Goal: Task Accomplishment & Management: Manage account settings

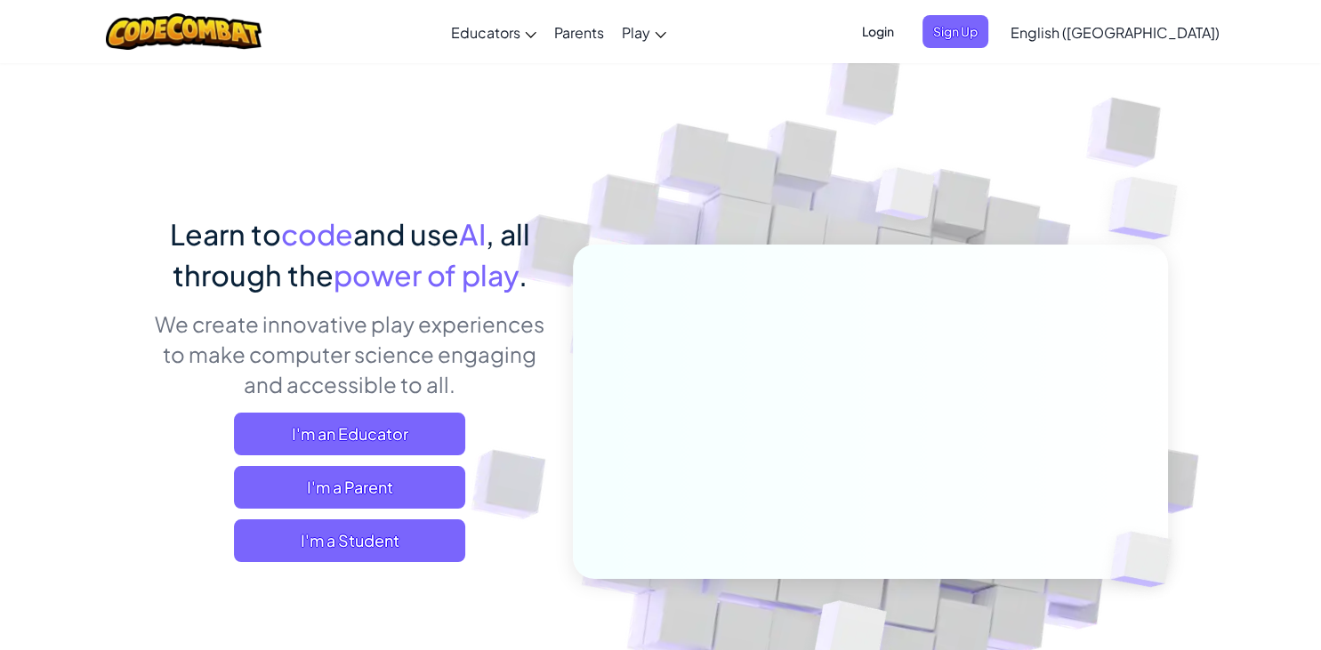
click at [905, 39] on span "Login" at bounding box center [877, 31] width 53 height 33
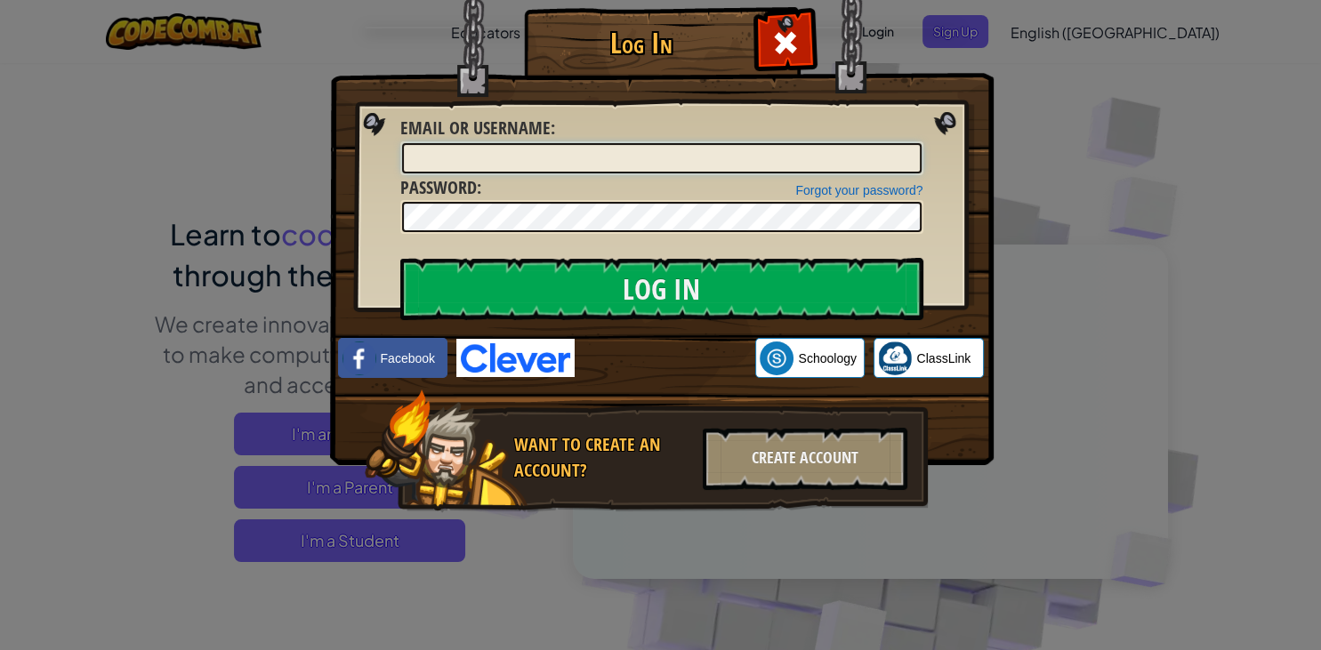
click at [835, 154] on input "Email or Username :" at bounding box center [662, 158] width 520 height 30
paste input "KrishTM081225"
type input "KrishTM081225"
click at [432, 201] on div at bounding box center [661, 217] width 523 height 34
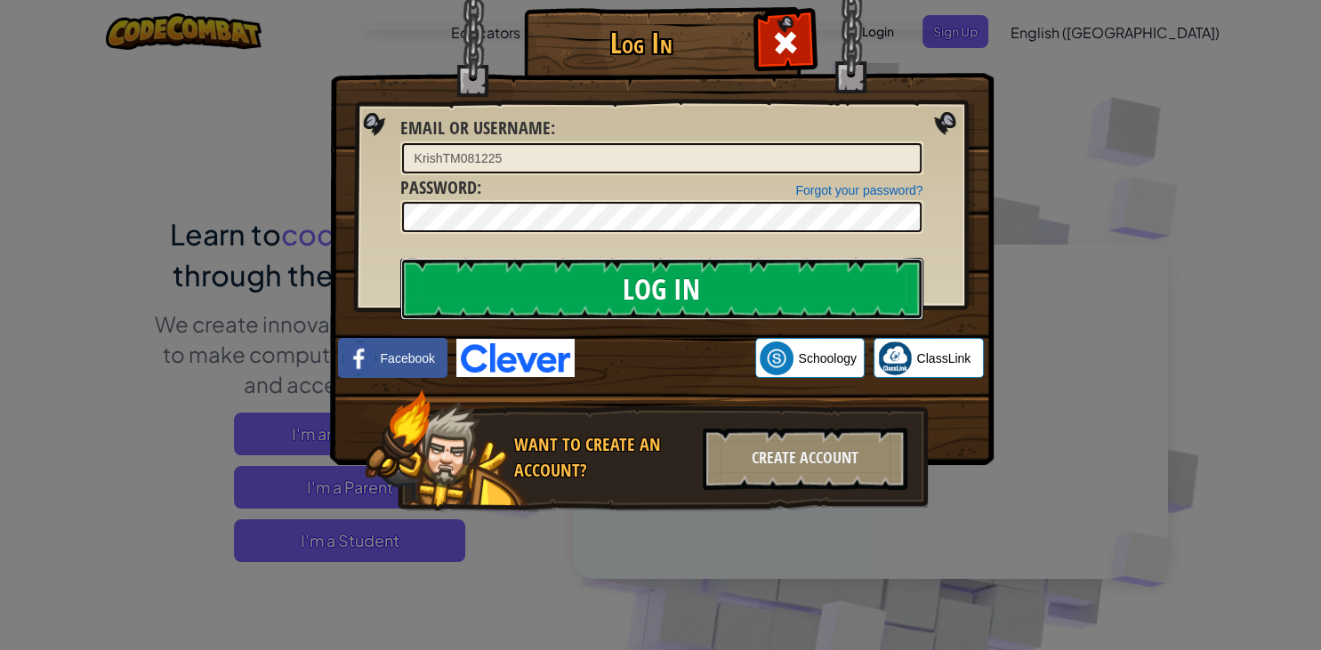
click at [667, 290] on input "Log In" at bounding box center [661, 289] width 523 height 62
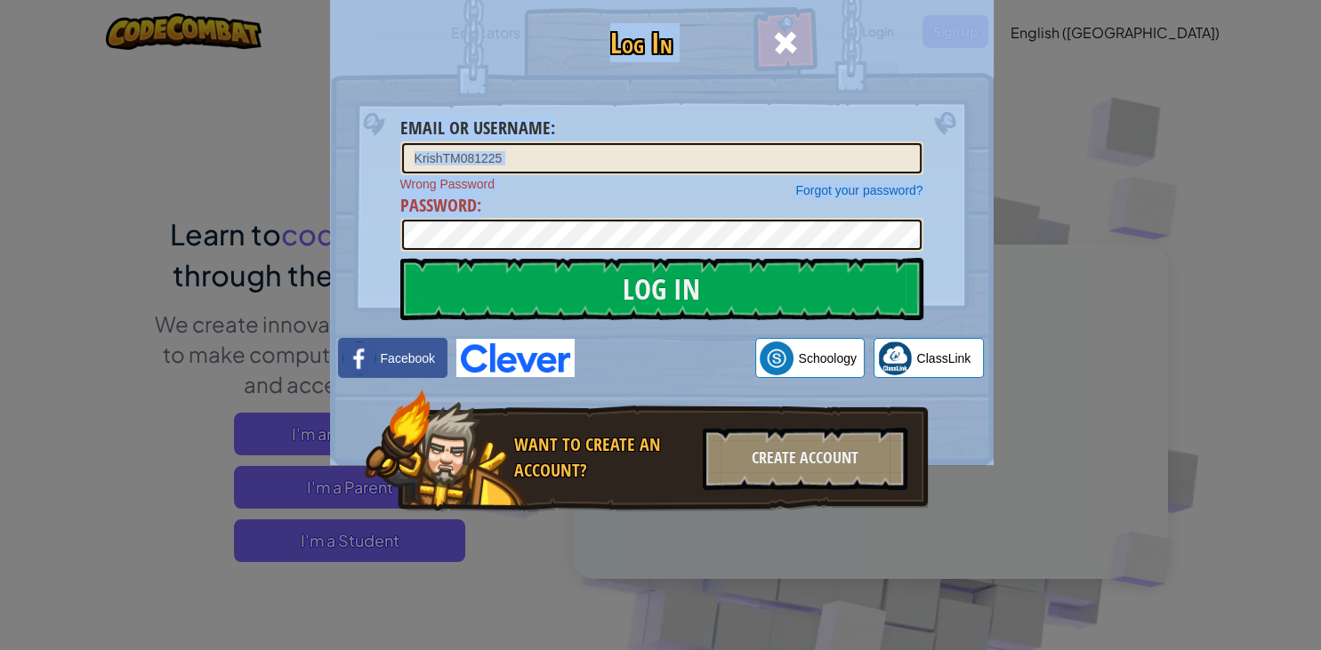
click at [406, 241] on div "Log In Email or Username : KrishTM081225 Forgot your password? Wrong Password P…" at bounding box center [661, 286] width 593 height 518
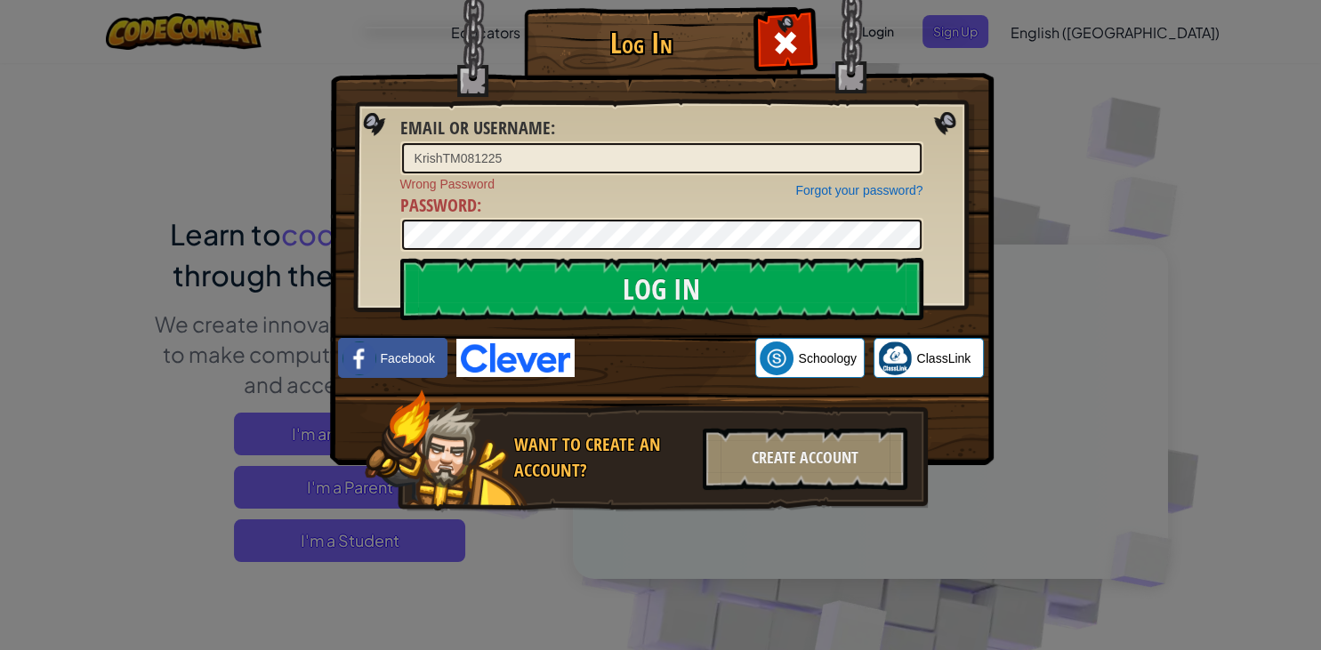
click at [155, 250] on div "Log In Email or Username : KrishTM081225 Forgot your password? Wrong Password P…" at bounding box center [660, 325] width 1321 height 650
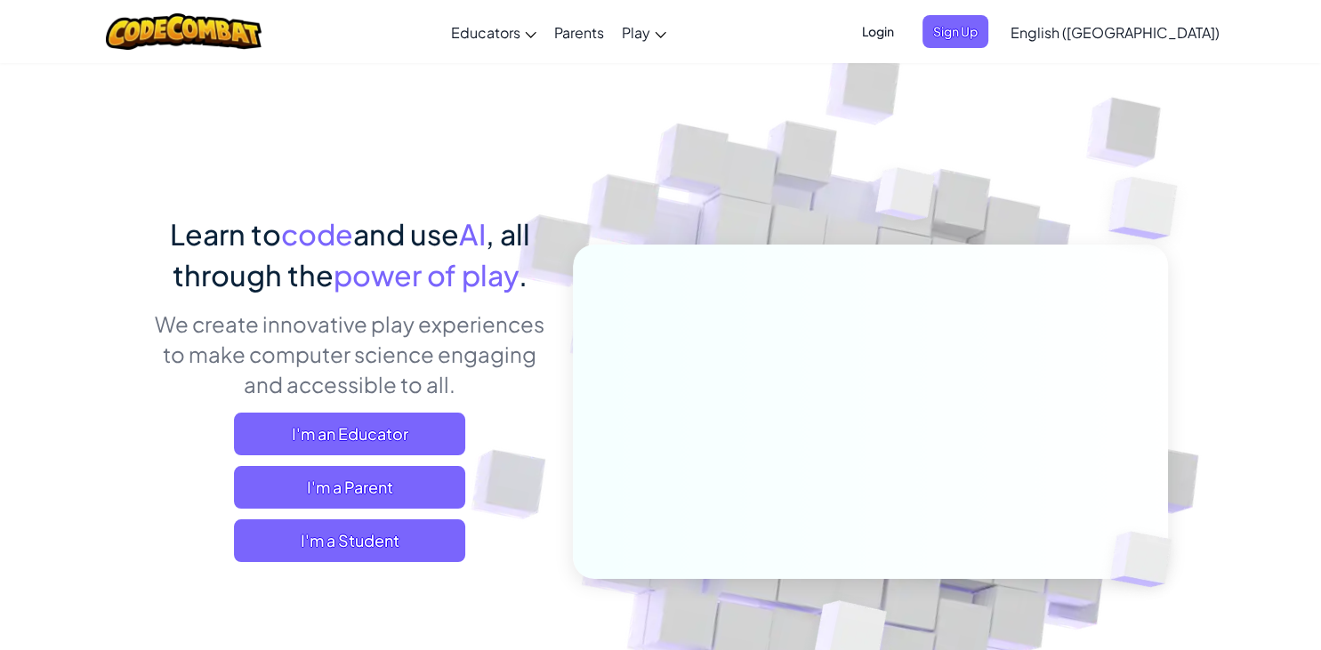
click at [905, 30] on span "Login" at bounding box center [877, 31] width 53 height 33
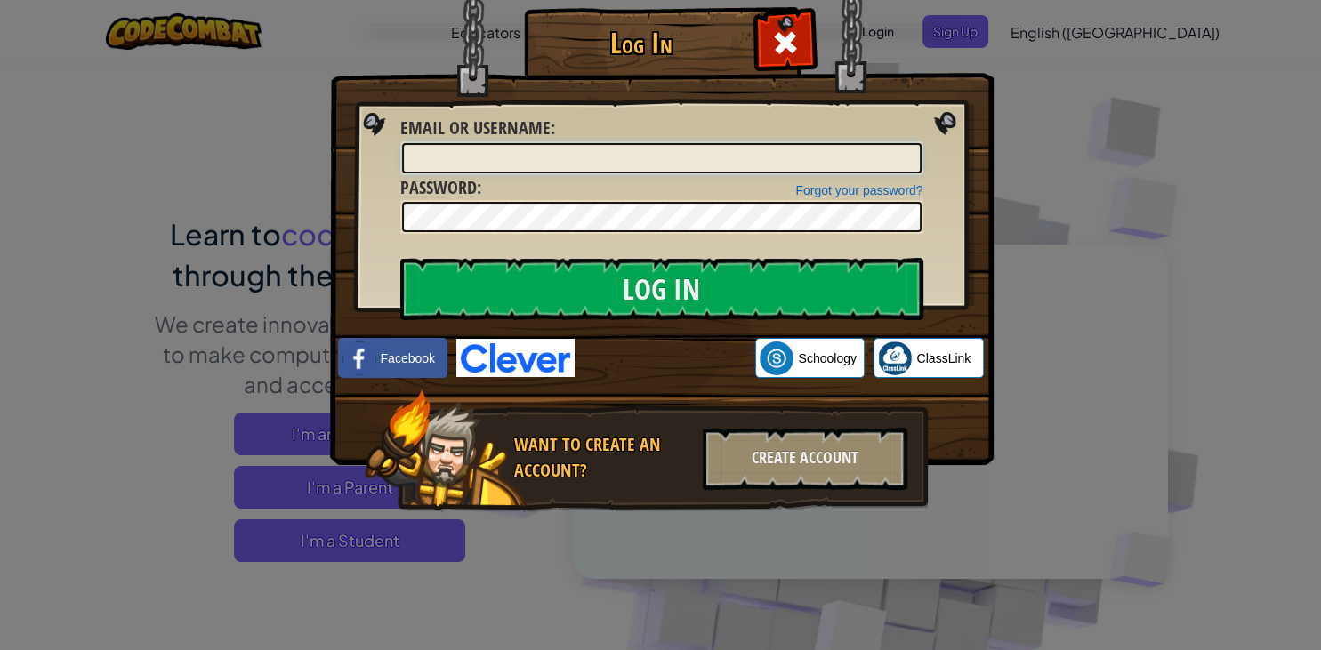
click at [418, 156] on input "Email or Username :" at bounding box center [662, 158] width 520 height 30
type input "V"
paste input "KrishTM081225"
type input "KrishTM081225"
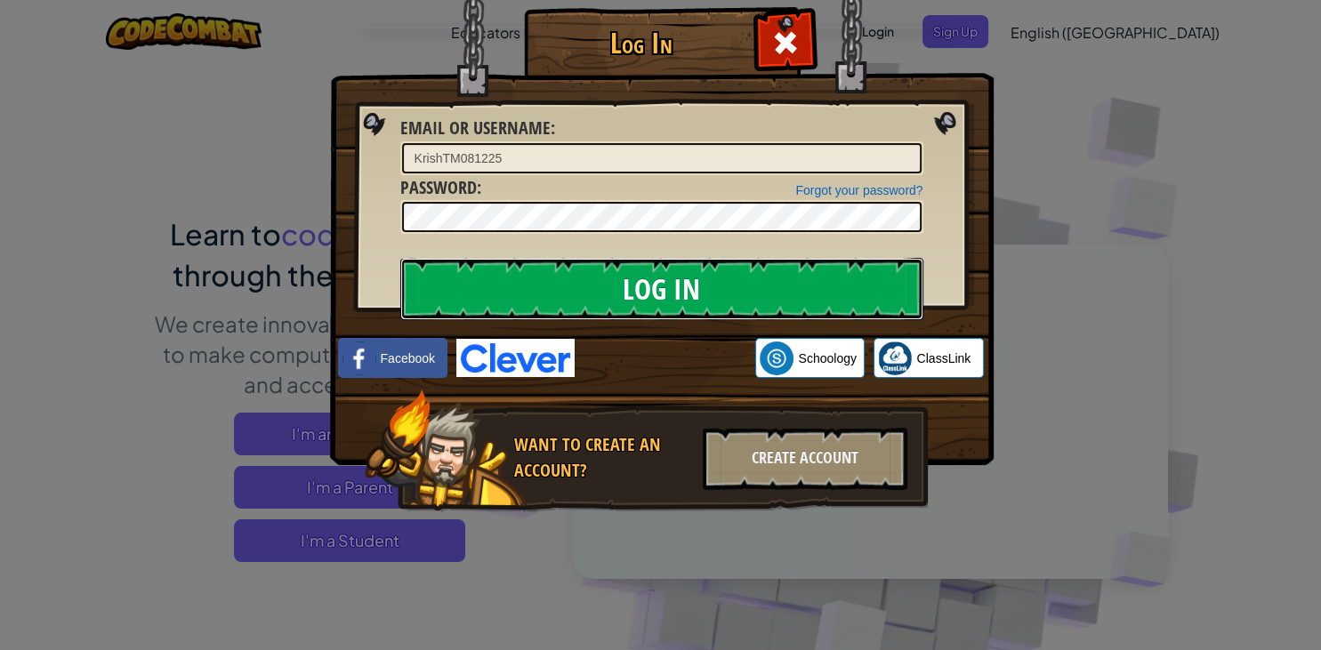
click at [742, 292] on input "Log In" at bounding box center [661, 289] width 523 height 62
